Goal: Transaction & Acquisition: Download file/media

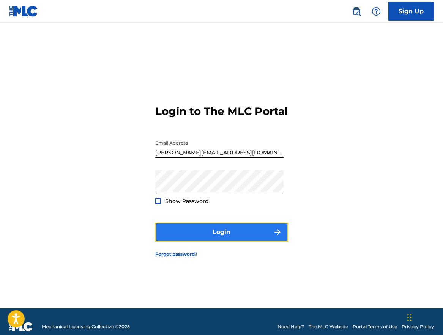
click at [223, 236] on button "Login" at bounding box center [221, 232] width 133 height 19
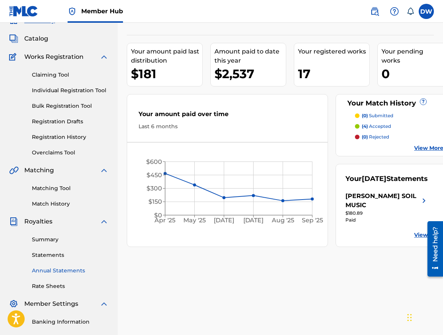
scroll to position [38, 0]
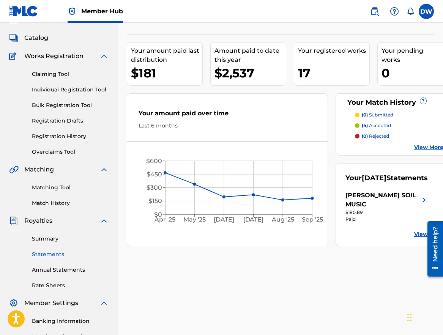
click at [48, 252] on link "Statements" at bounding box center [70, 254] width 77 height 8
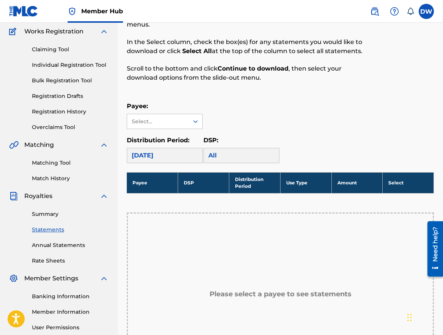
scroll to position [69, 0]
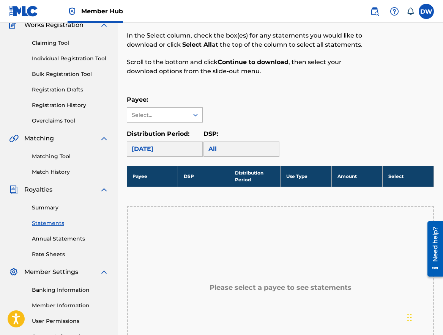
click at [194, 119] on icon at bounding box center [196, 115] width 8 height 8
click at [154, 143] on div "[PERSON_NAME] SOIL MUSIC" at bounding box center [164, 137] width 75 height 28
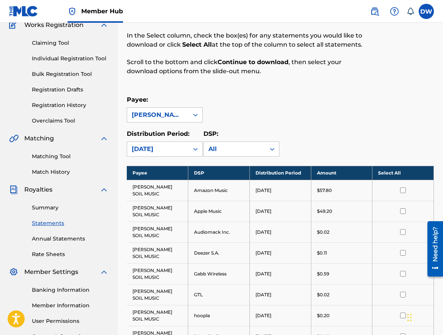
click at [389, 179] on th "Select All" at bounding box center [402, 173] width 61 height 14
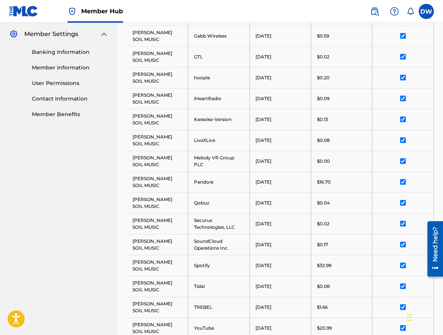
scroll to position [310, 0]
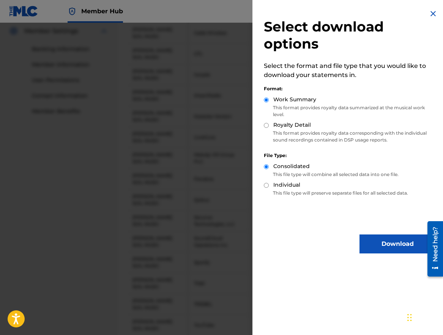
click at [266, 123] on input "Royalty Detail" at bounding box center [266, 125] width 5 height 5
radio input "true"
click at [393, 240] on button "Download" at bounding box center [397, 243] width 76 height 19
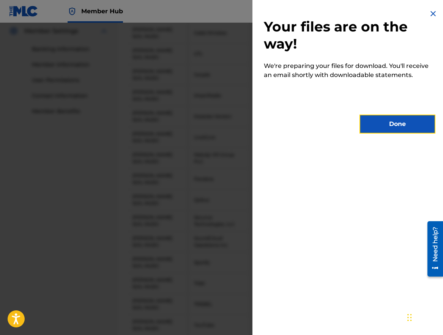
click at [402, 125] on button "Done" at bounding box center [397, 124] width 76 height 19
